Goal: Task Accomplishment & Management: Manage account settings

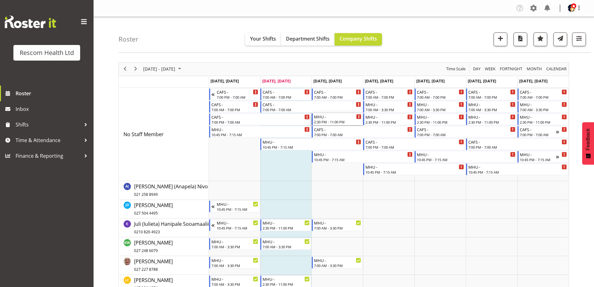
click at [330, 119] on div "MHU -" at bounding box center [337, 116] width 47 height 6
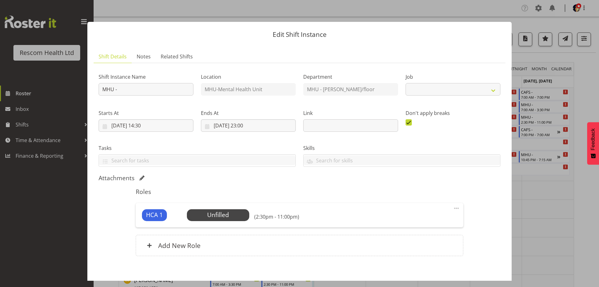
select select "4188"
click at [229, 217] on span "Select Employee" at bounding box center [218, 214] width 46 height 9
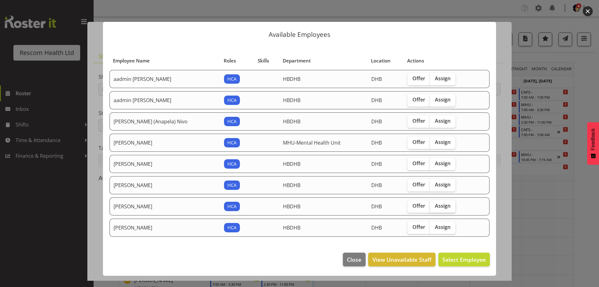
click at [437, 206] on span "Assign" at bounding box center [443, 206] width 16 height 6
click at [434, 206] on input "Assign" at bounding box center [432, 206] width 4 height 4
checkbox input "true"
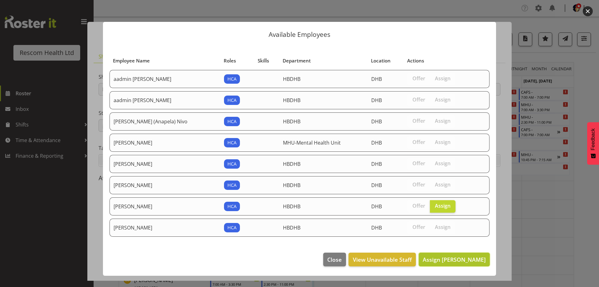
click at [449, 259] on span "Assign [PERSON_NAME]" at bounding box center [454, 259] width 63 height 7
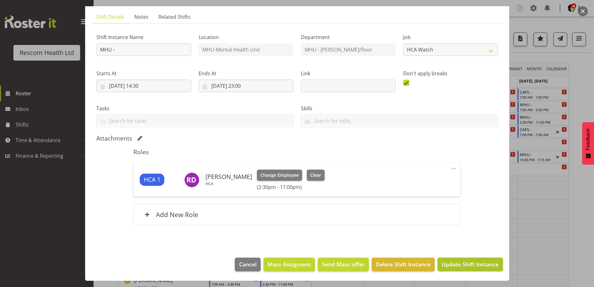
click at [467, 262] on span "Update Shift Instance" at bounding box center [470, 264] width 57 height 8
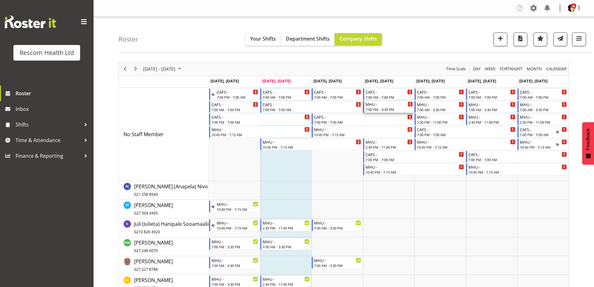
click at [380, 106] on div "MHU -" at bounding box center [389, 104] width 47 height 6
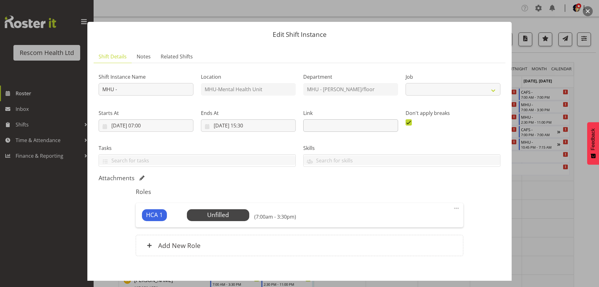
select select "4188"
click at [208, 216] on span "Select Employee" at bounding box center [218, 214] width 46 height 9
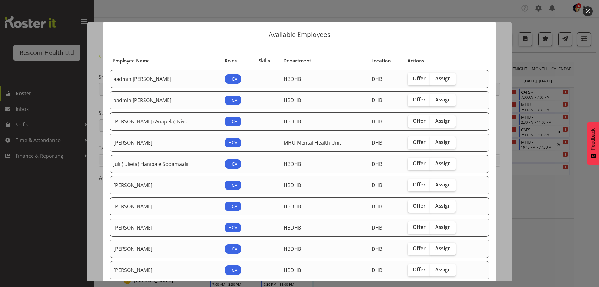
click at [435, 246] on span "Assign" at bounding box center [443, 248] width 16 height 6
click at [432, 246] on input "Assign" at bounding box center [432, 248] width 4 height 4
checkbox input "true"
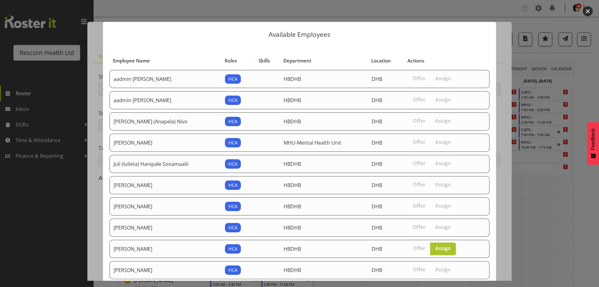
scroll to position [59, 0]
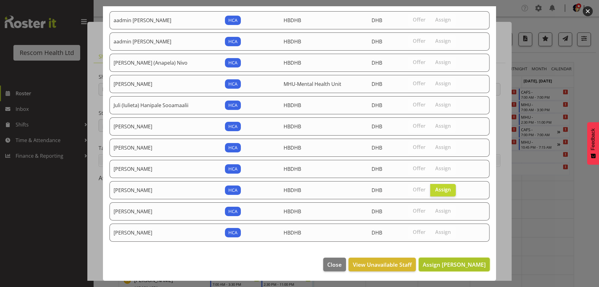
click at [447, 264] on span "Assign [PERSON_NAME]" at bounding box center [454, 264] width 63 height 7
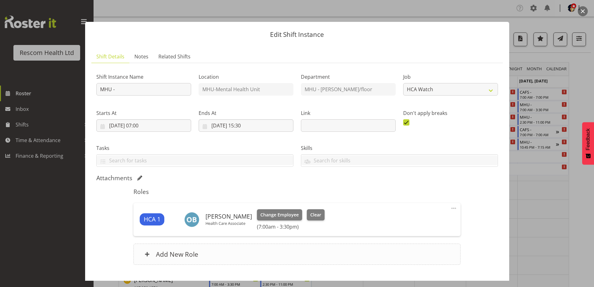
click at [182, 252] on h6 "Add New Role" at bounding box center [177, 254] width 42 height 8
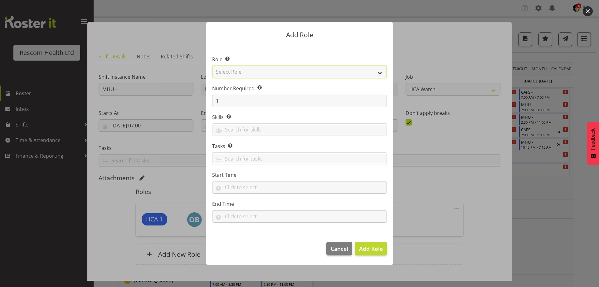
click at [242, 73] on select "Select Role HCA" at bounding box center [299, 72] width 175 height 12
select select "1100"
click at [212, 66] on select "Select Role HCA" at bounding box center [299, 72] width 175 height 12
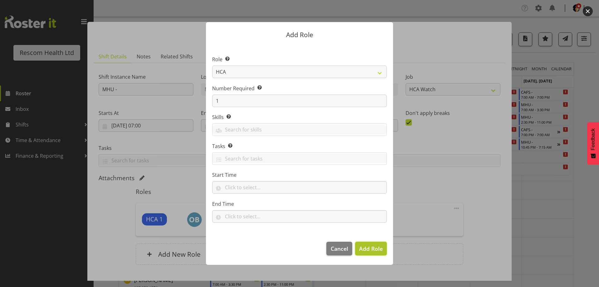
click at [376, 247] on span "Add Role" at bounding box center [371, 248] width 24 height 7
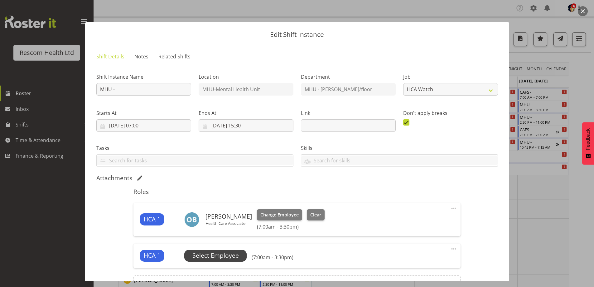
click at [215, 254] on span "Select Employee" at bounding box center [216, 255] width 46 height 9
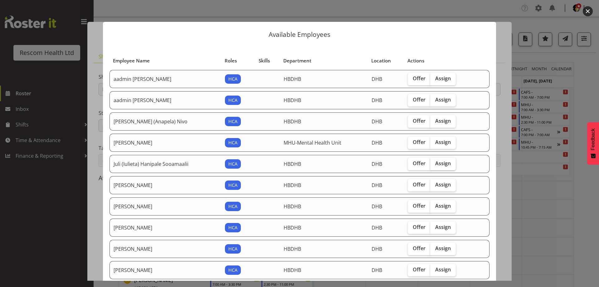
click at [436, 163] on span "Assign" at bounding box center [443, 163] width 16 height 6
click at [434, 163] on input "Assign" at bounding box center [432, 163] width 4 height 4
checkbox input "true"
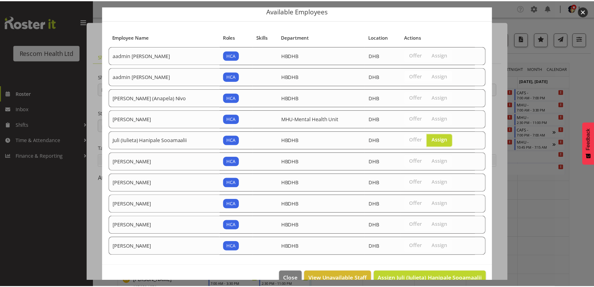
scroll to position [37, 0]
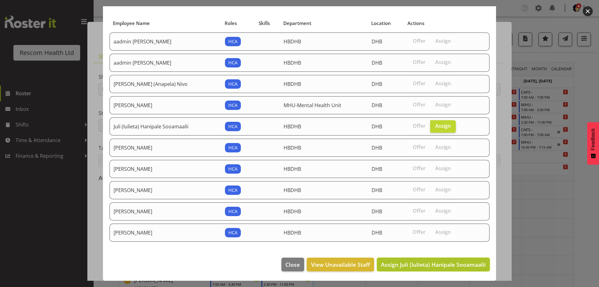
click at [464, 266] on span "Assign Juli (Iulieta) Hanipale Sooamaalii" at bounding box center [433, 264] width 105 height 7
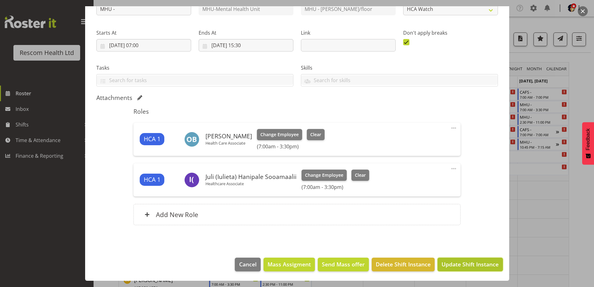
click at [479, 265] on span "Update Shift Instance" at bounding box center [470, 264] width 57 height 8
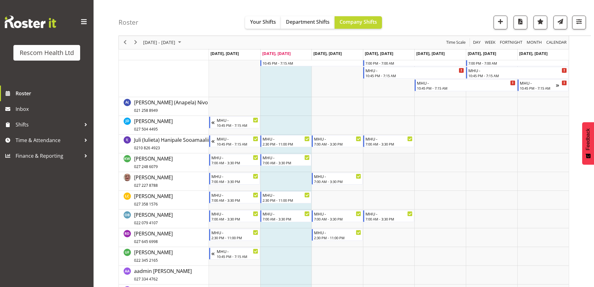
scroll to position [94, 0]
